Goal: Information Seeking & Learning: Stay updated

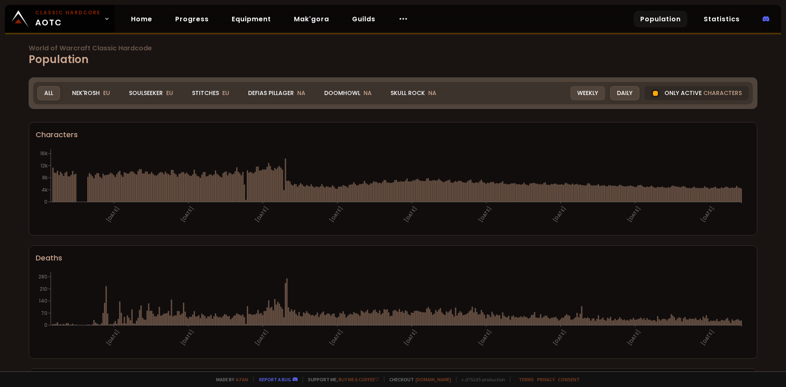
click at [584, 96] on div "Weekly" at bounding box center [587, 93] width 35 height 14
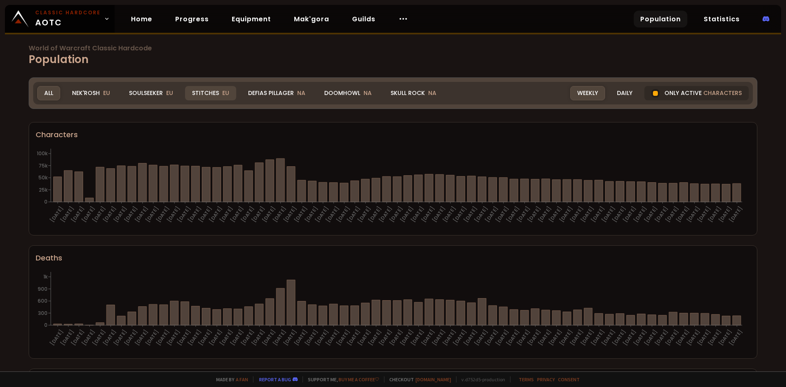
click at [209, 97] on div "Stitches EU" at bounding box center [210, 93] width 51 height 14
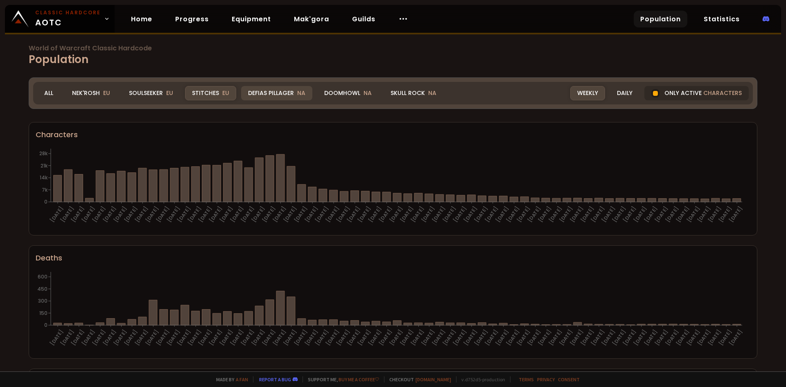
click at [278, 95] on div "Defias Pillager NA" at bounding box center [276, 93] width 71 height 14
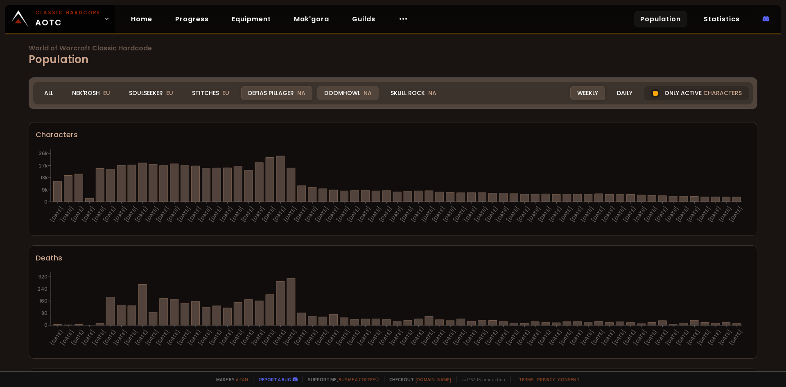
click at [333, 95] on div "Doomhowl NA" at bounding box center [347, 93] width 61 height 14
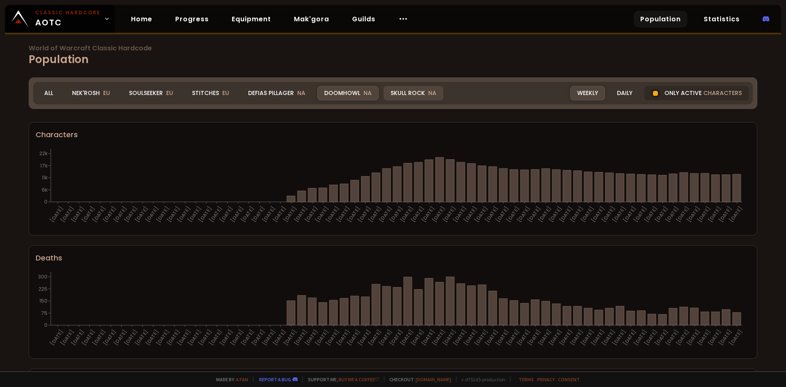
click at [390, 93] on div "Skull Rock NA" at bounding box center [413, 93] width 60 height 14
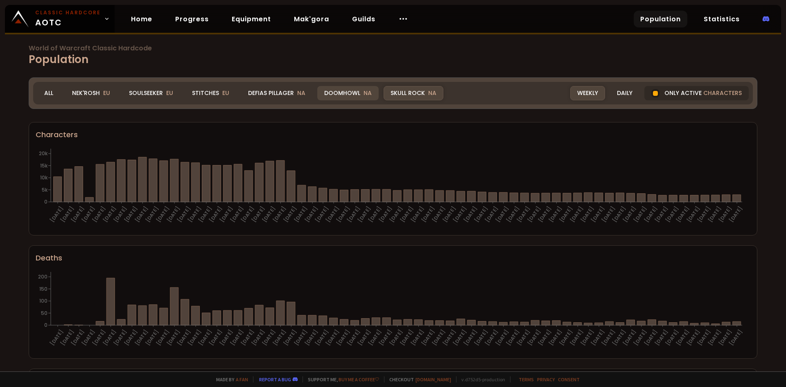
click at [349, 90] on div "Doomhowl NA" at bounding box center [347, 93] width 61 height 14
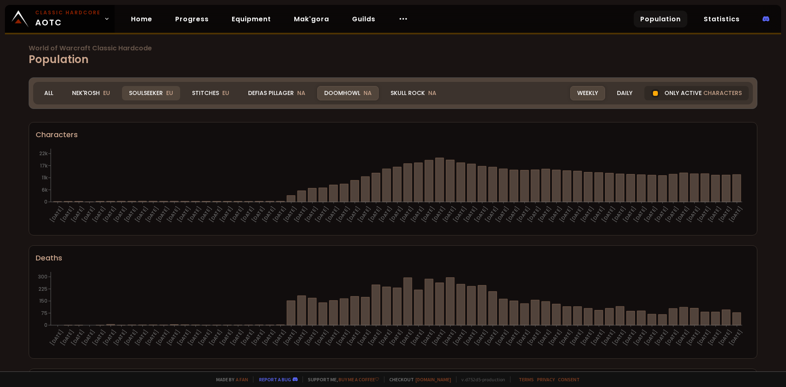
click at [160, 92] on div "Soulseeker EU" at bounding box center [151, 93] width 58 height 14
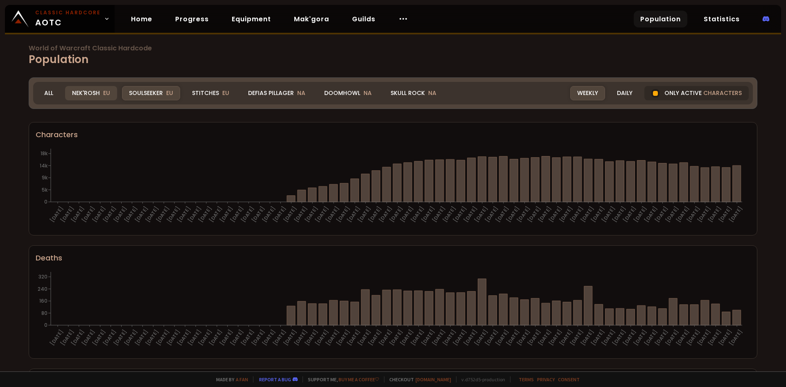
click at [99, 91] on div "Nek'Rosh EU" at bounding box center [91, 93] width 52 height 14
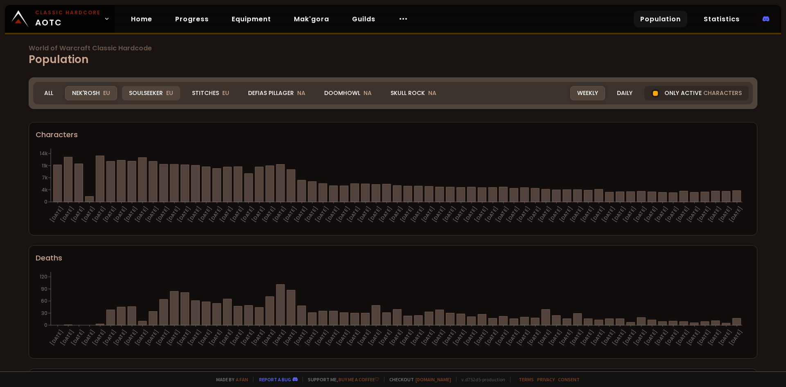
click at [137, 95] on div "Soulseeker EU" at bounding box center [151, 93] width 58 height 14
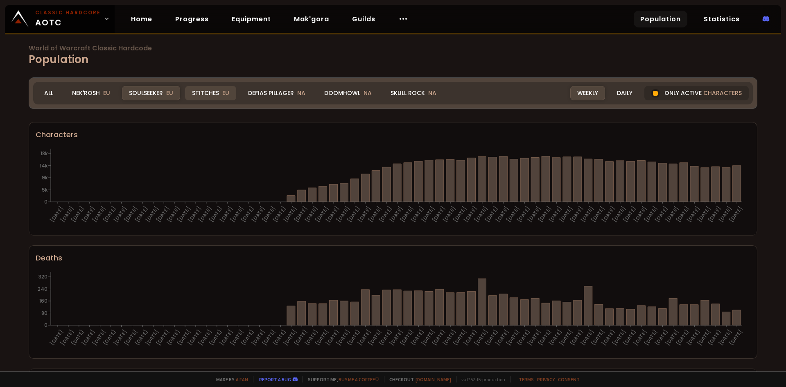
click at [198, 93] on div "Stitches EU" at bounding box center [210, 93] width 51 height 14
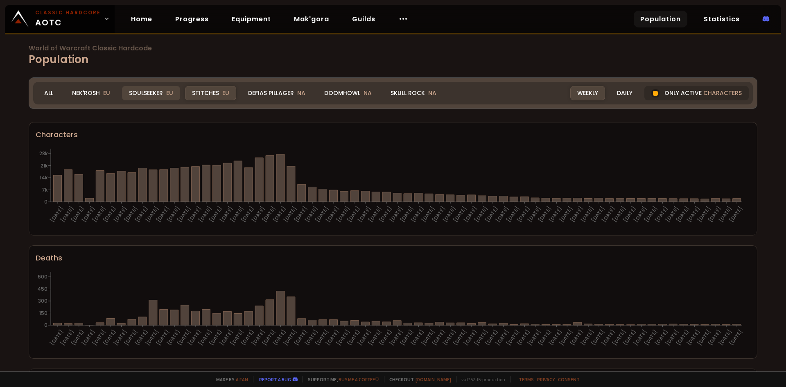
click at [148, 93] on div "Soulseeker EU" at bounding box center [151, 93] width 58 height 14
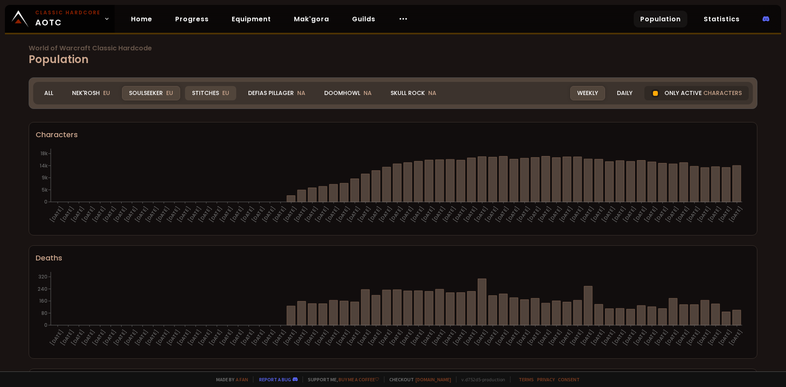
click at [188, 90] on div "Stitches EU" at bounding box center [210, 93] width 51 height 14
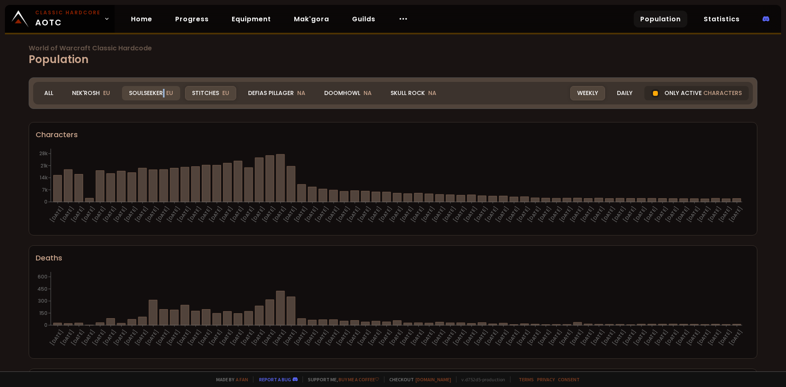
click at [163, 91] on div "Soulseeker EU" at bounding box center [151, 93] width 58 height 14
